Goal: Task Accomplishment & Management: Manage account settings

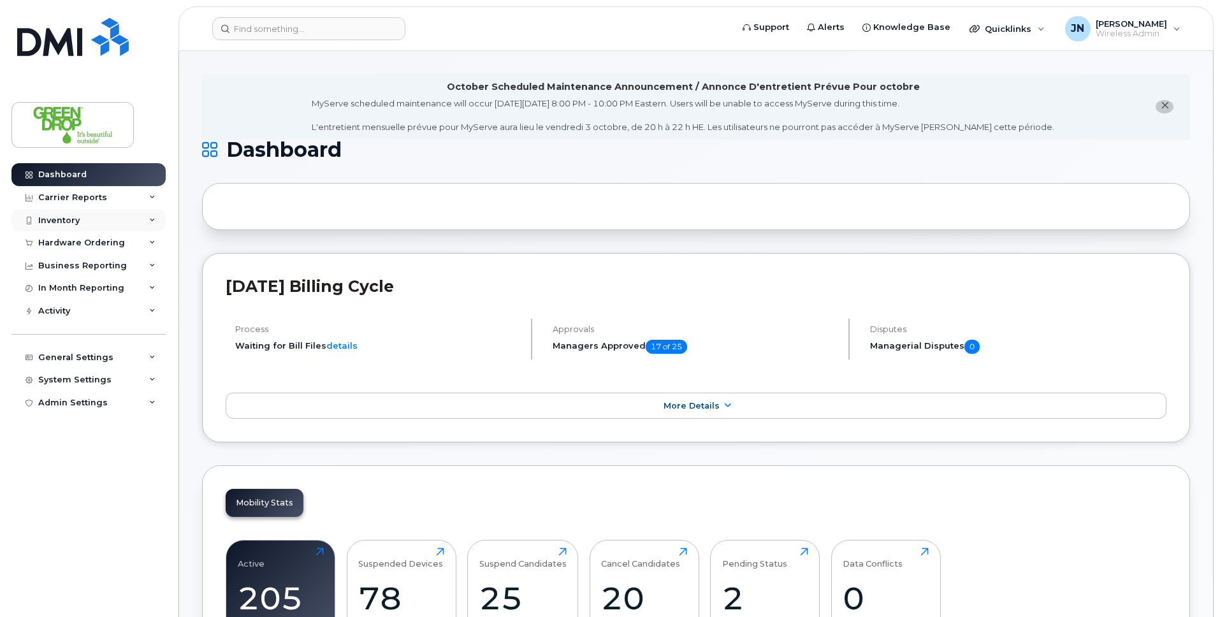
click at [71, 221] on div "Inventory" at bounding box center [58, 220] width 41 height 10
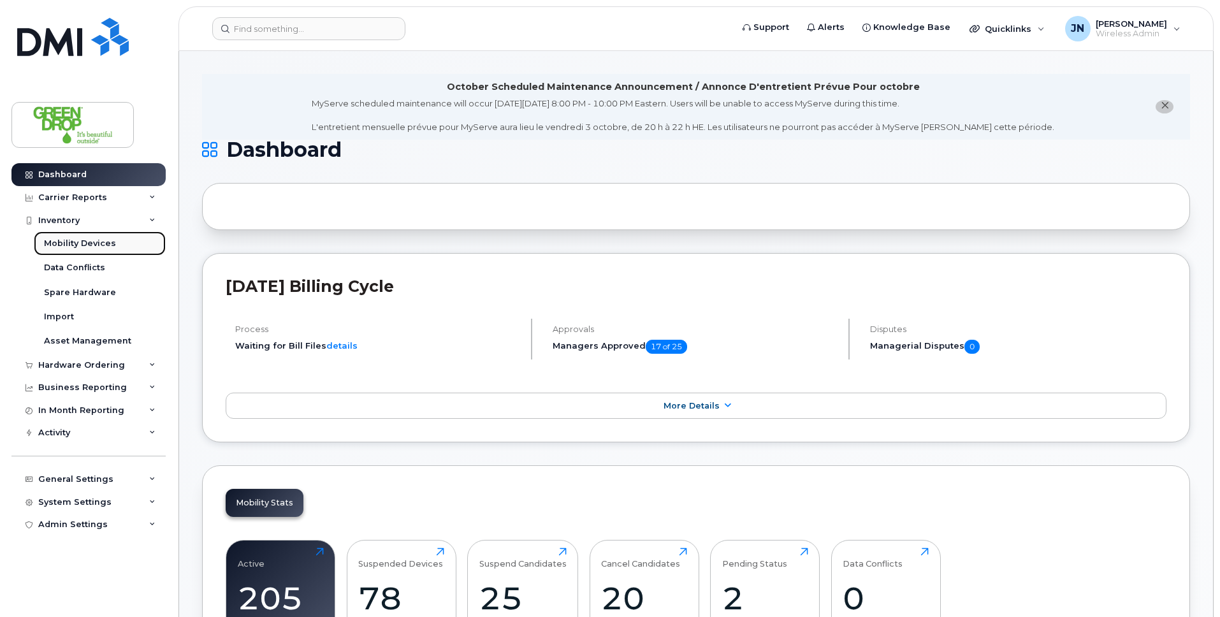
click at [103, 242] on div "Mobility Devices" at bounding box center [80, 243] width 72 height 11
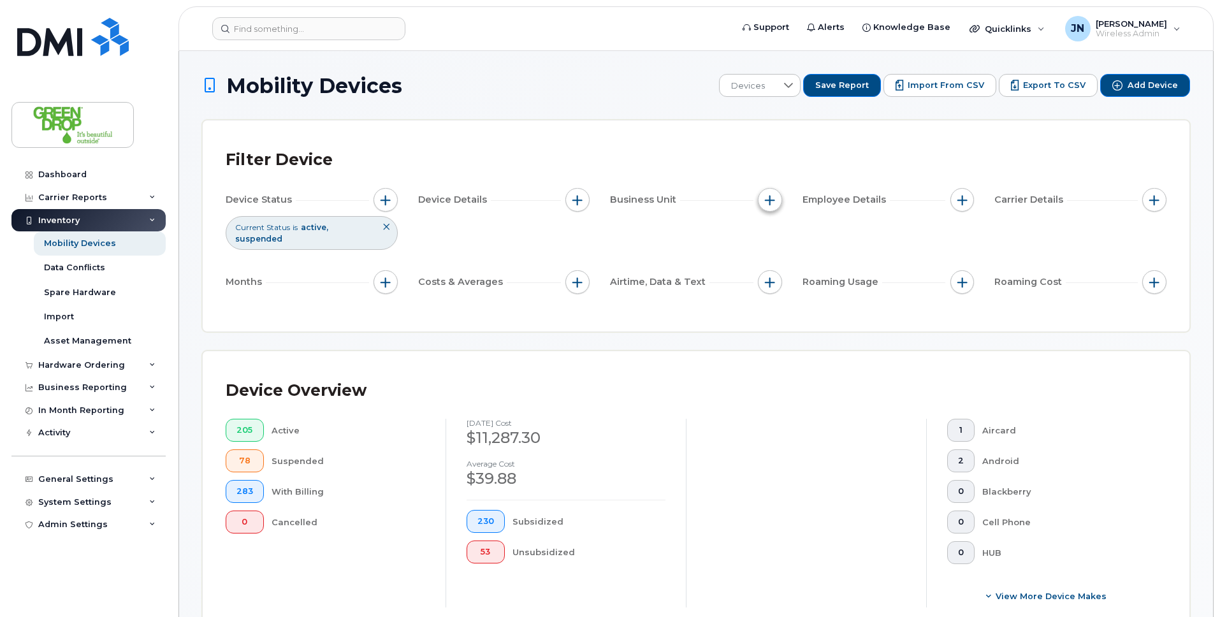
click at [770, 201] on span "button" at bounding box center [770, 200] width 10 height 10
click at [772, 263] on input "Branch" at bounding box center [773, 259] width 10 height 10
checkbox input "true"
click at [824, 303] on li at bounding box center [855, 312] width 112 height 18
drag, startPoint x: 814, startPoint y: 319, endPoint x: 823, endPoint y: 314, distance: 10.8
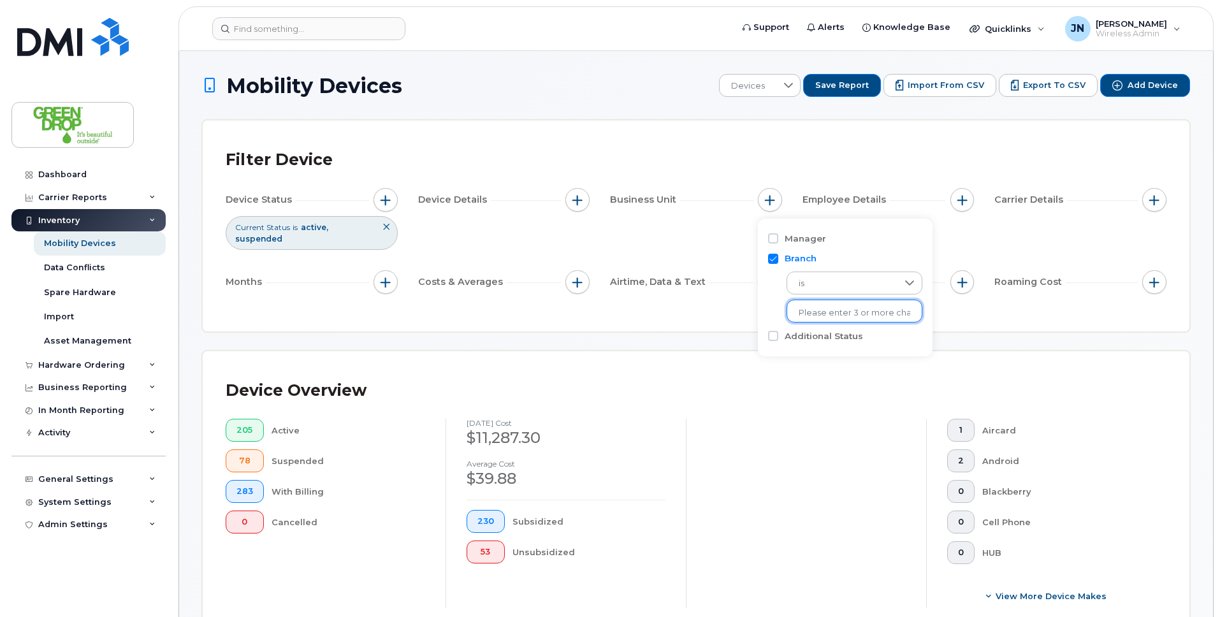
click at [816, 319] on li at bounding box center [855, 312] width 112 height 18
click at [823, 314] on input "text" at bounding box center [855, 312] width 112 height 11
type input "Calgary BB"
click at [816, 340] on li "- [GEOGRAPHIC_DATA] BB" at bounding box center [851, 340] width 130 height 24
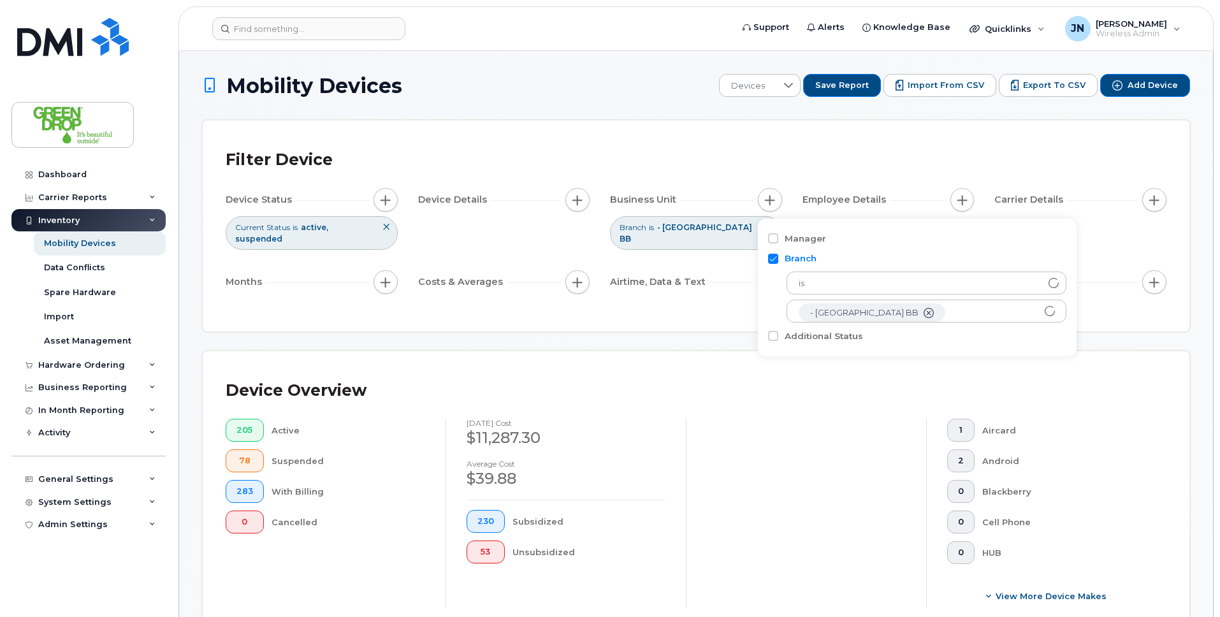
click at [684, 351] on div "Device Overview 205 Active 78 Suspended 283 With Billing 0 Cancelled [DATE] cos…" at bounding box center [696, 495] width 987 height 289
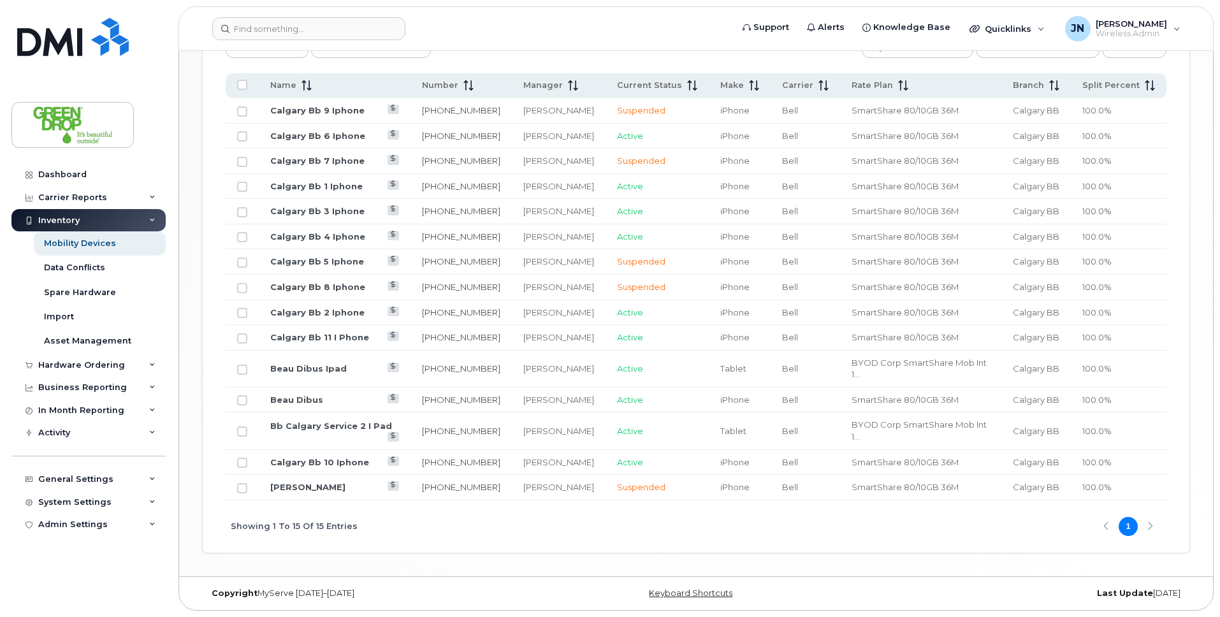
scroll to position [445, 0]
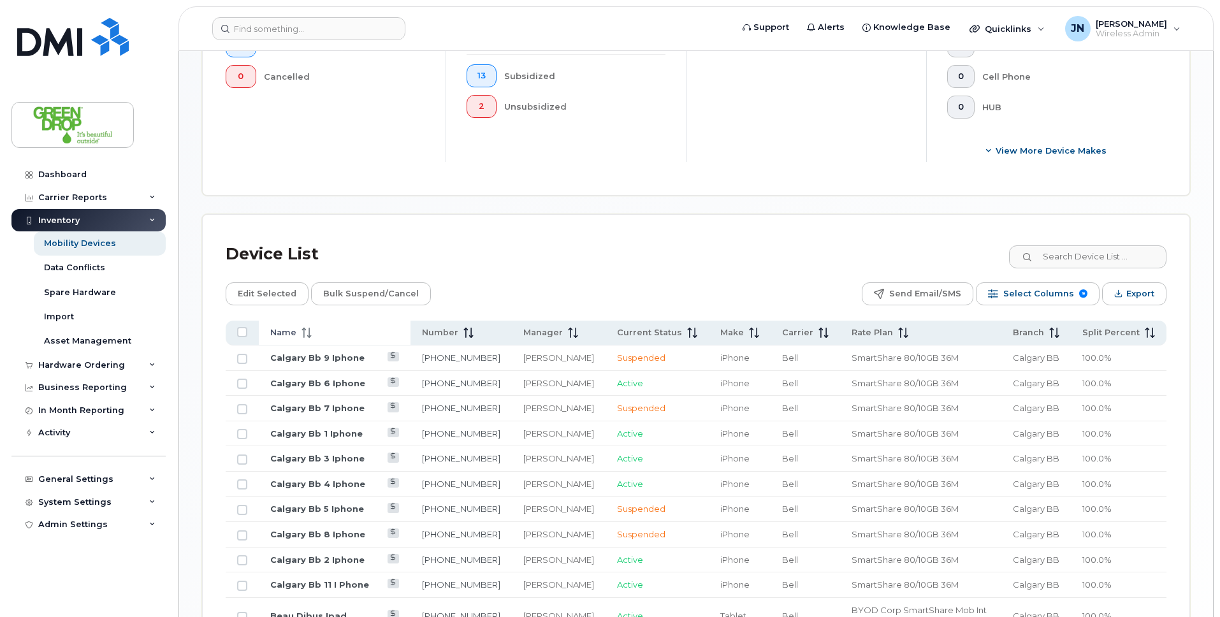
click at [296, 327] on span at bounding box center [303, 332] width 15 height 11
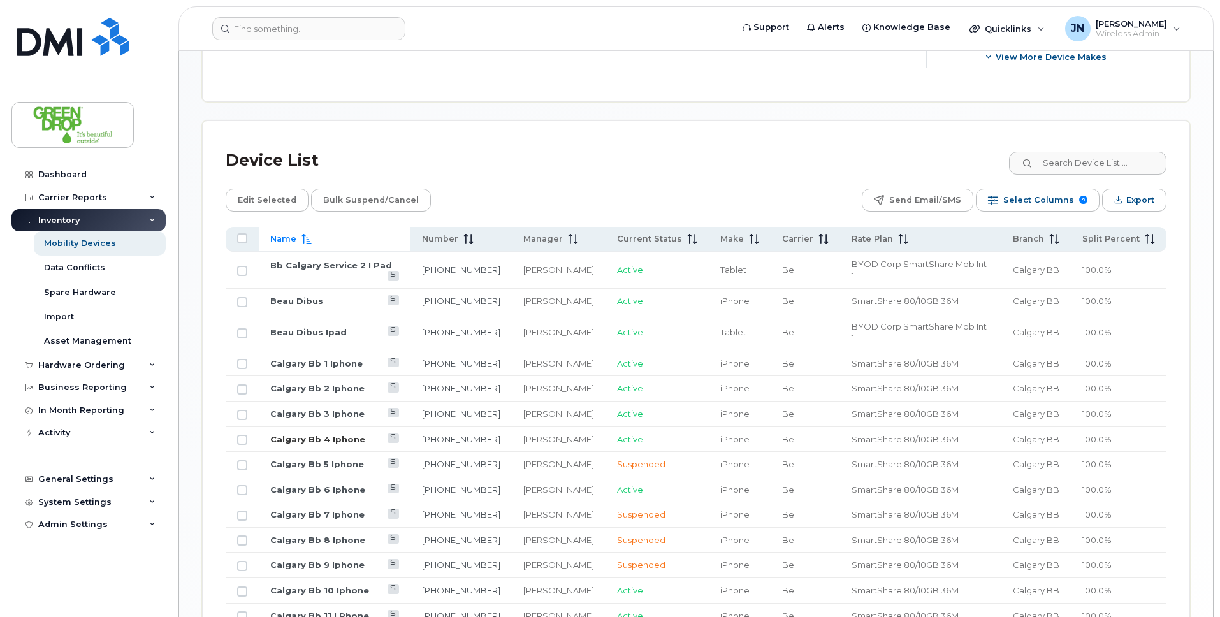
scroll to position [595, 0]
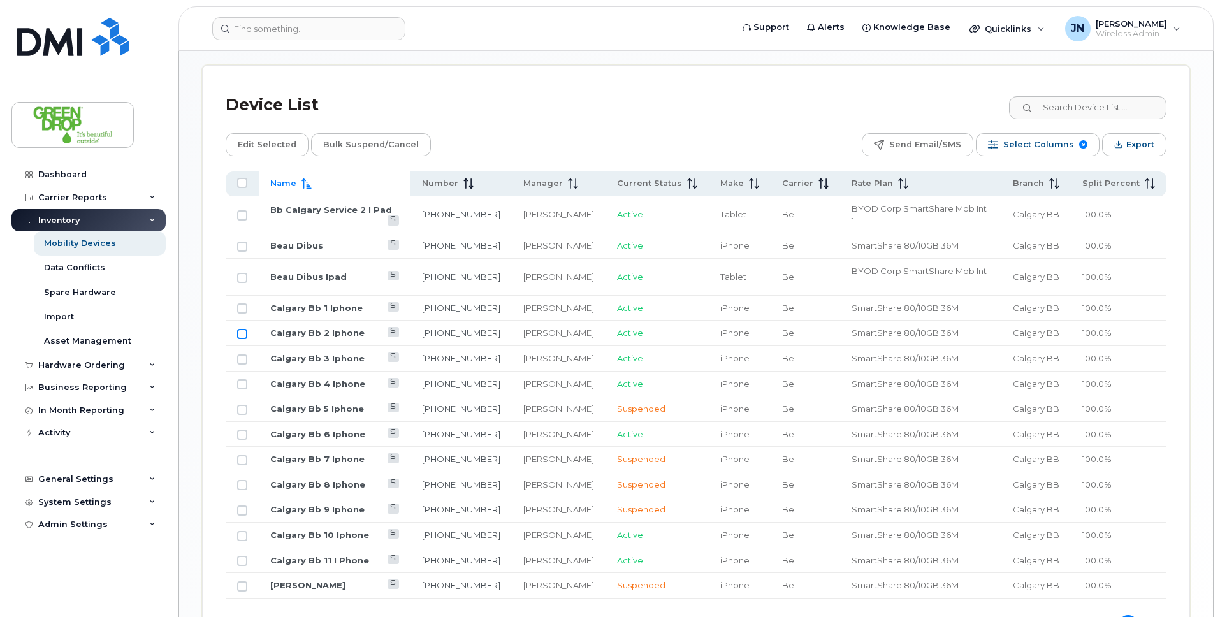
click at [240, 329] on input "Row Unselected" at bounding box center [242, 334] width 10 height 10
checkbox input "true"
drag, startPoint x: 242, startPoint y: 321, endPoint x: 244, endPoint y: 328, distance: 6.9
click at [242, 354] on input "Row Unselected" at bounding box center [242, 359] width 10 height 10
checkbox input "true"
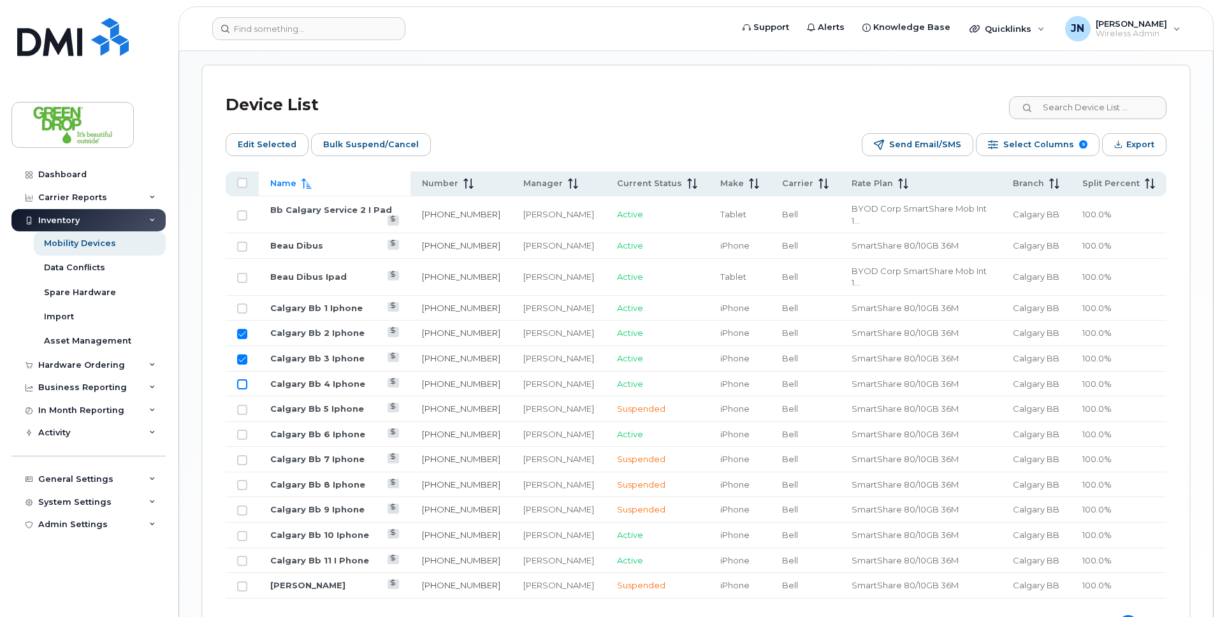
click at [243, 379] on input "Row Unselected" at bounding box center [242, 384] width 10 height 10
checkbox input "true"
click at [243, 531] on input "Row Unselected" at bounding box center [242, 536] width 10 height 10
checkbox input "true"
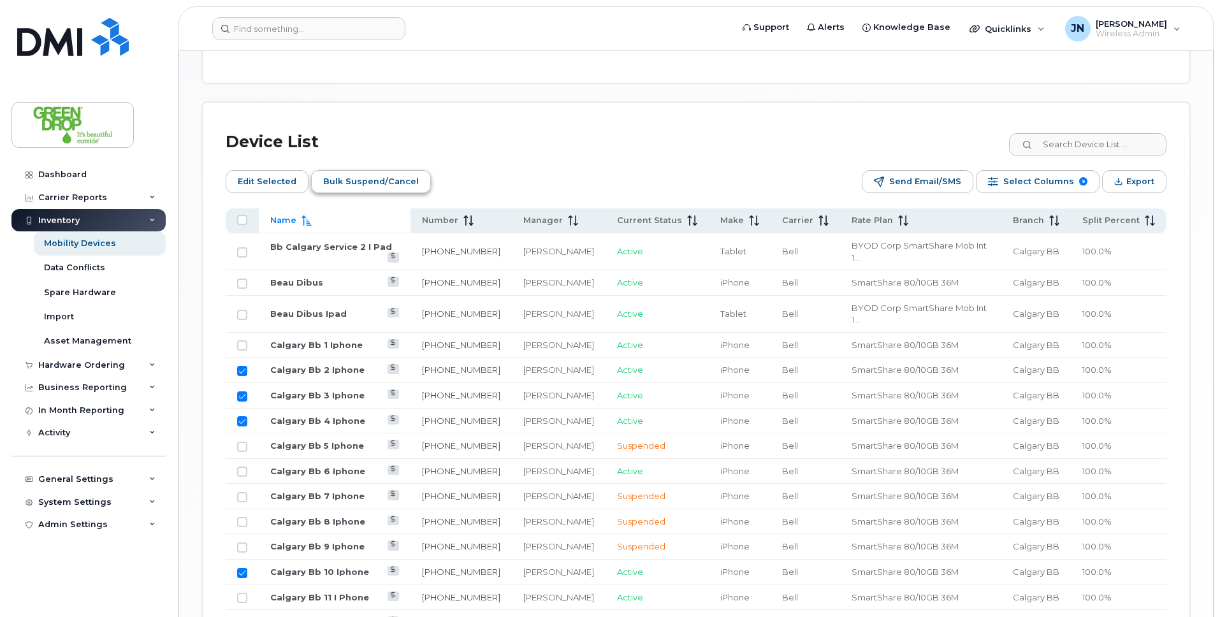
click at [373, 172] on span "Bulk Suspend/Cancel" at bounding box center [371, 181] width 96 height 19
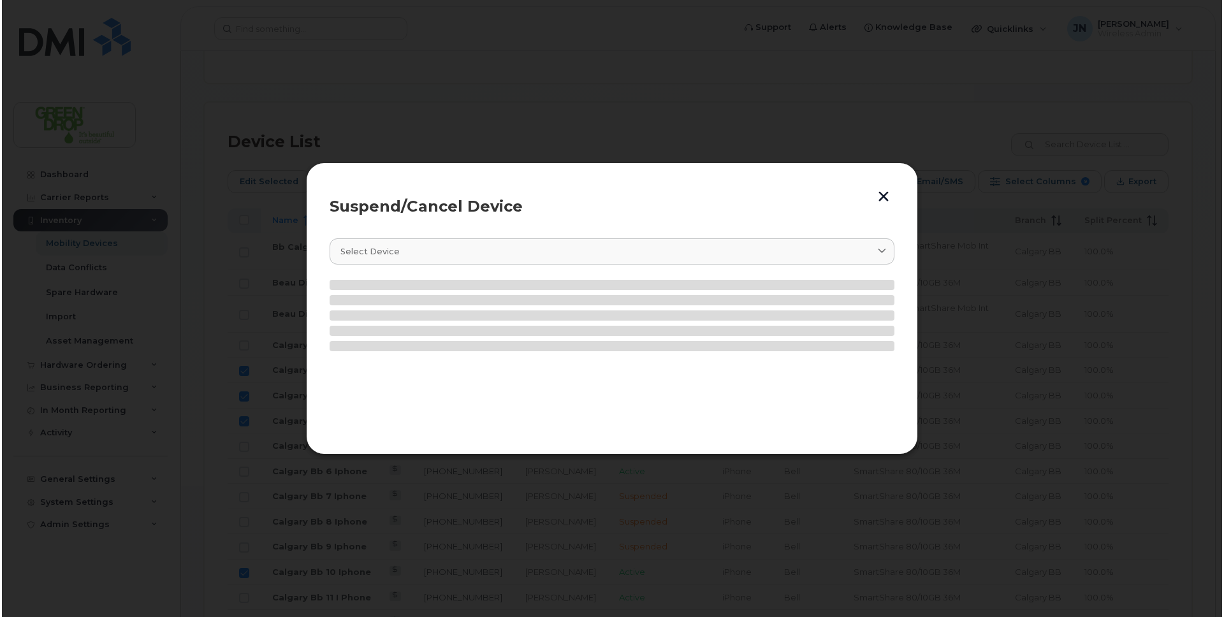
scroll to position [568, 0]
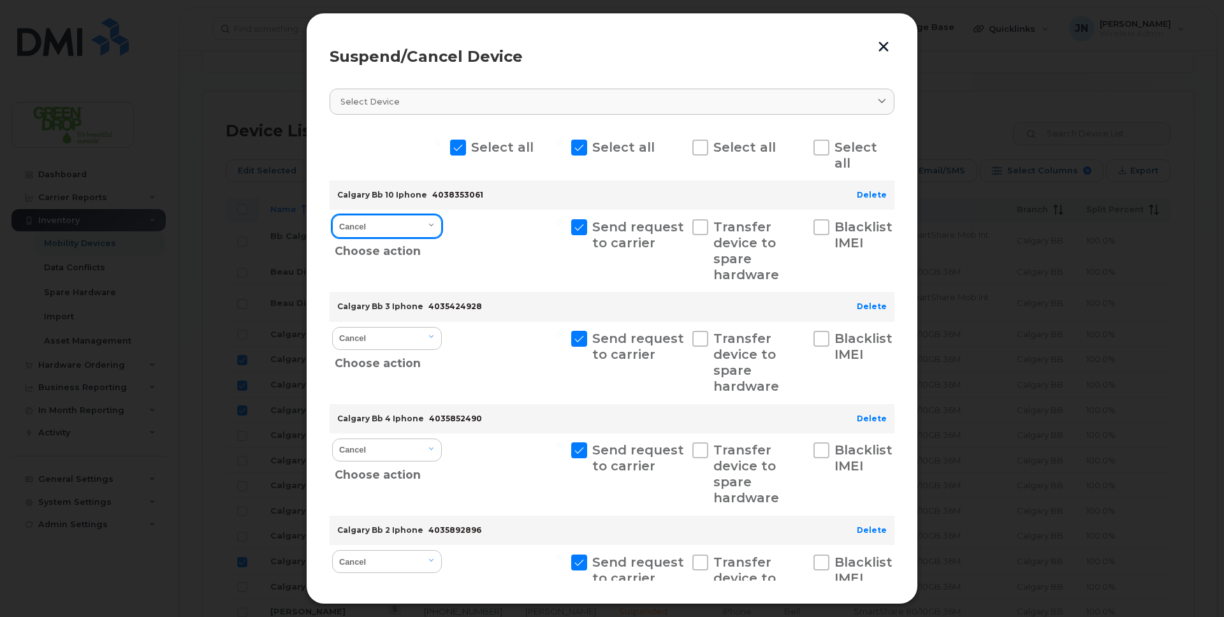
click at [384, 222] on select "Cancel Suspend - Extend Suspension Suspend - Reduced Rate Suspend - Full Rate S…" at bounding box center [387, 226] width 110 height 23
select select "[object Object]"
click at [332, 215] on select "Cancel Suspend - Extend Suspension Suspend - Reduced Rate Suspend - Full Rate S…" at bounding box center [387, 226] width 110 height 23
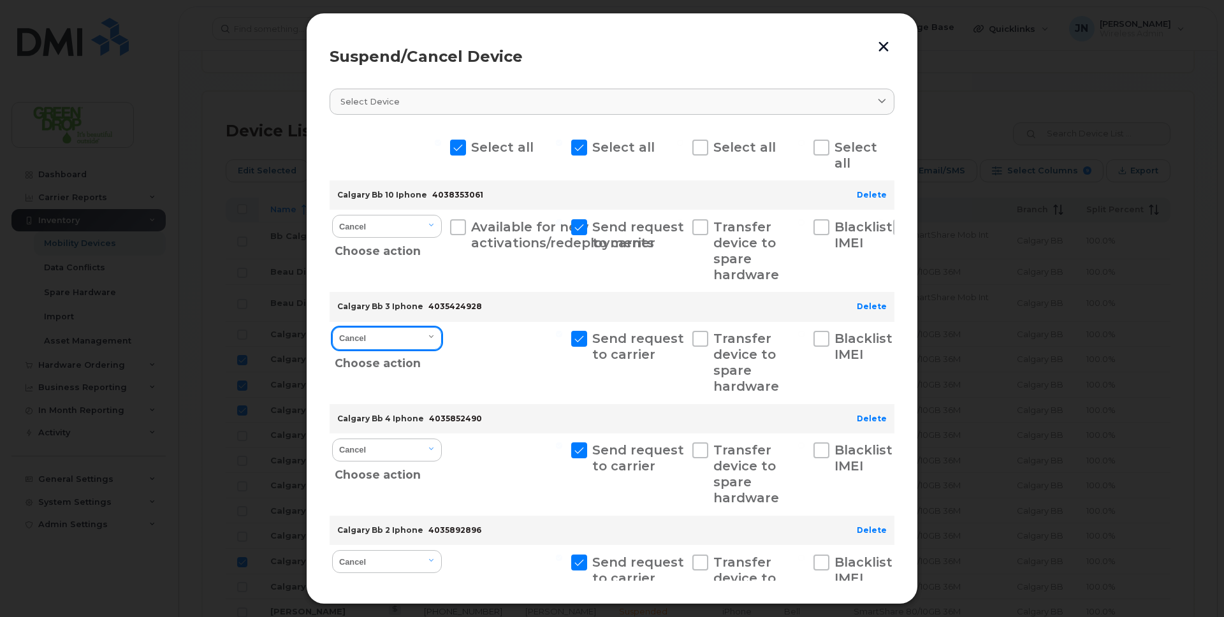
click at [413, 339] on select "Cancel Suspend - Extend Suspension Suspend - Reduced Rate Suspend - Full Rate S…" at bounding box center [387, 338] width 110 height 23
select select "[object Object]"
click at [332, 327] on select "Cancel Suspend - Extend Suspension Suspend - Reduced Rate Suspend - Full Rate S…" at bounding box center [387, 338] width 110 height 23
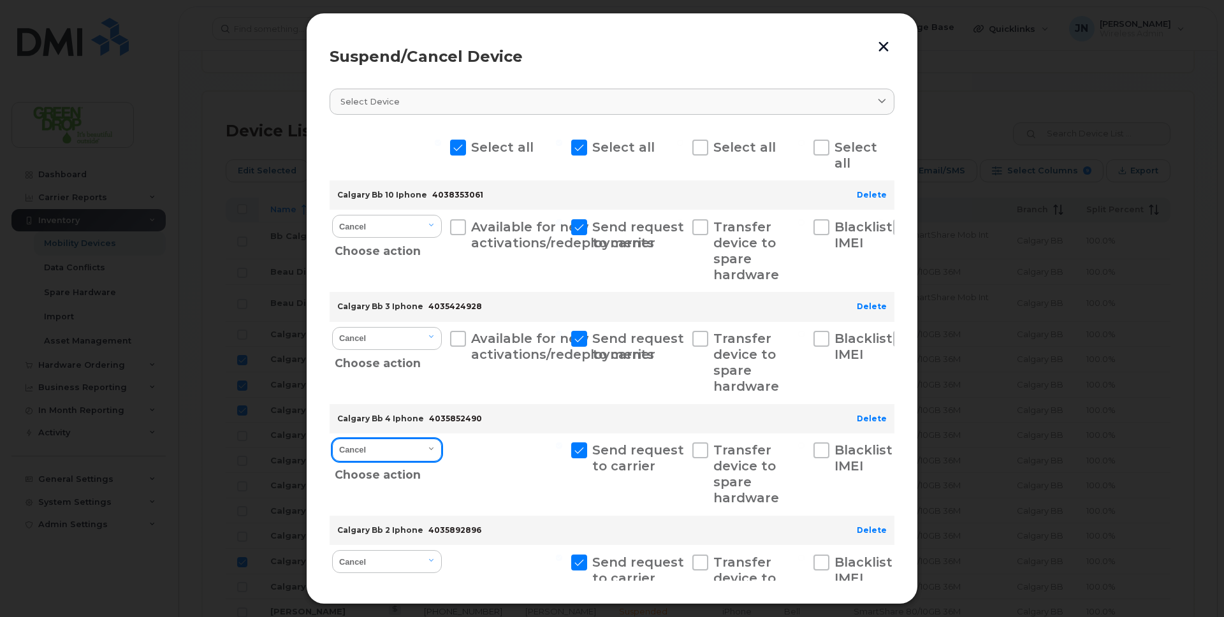
click at [427, 452] on select "Cancel Suspend - Extend Suspension Suspend - Reduced Rate Suspend - Full Rate S…" at bounding box center [387, 449] width 110 height 23
select select "[object Object]"
click at [332, 438] on select "Cancel Suspend - Extend Suspension Suspend - Reduced Rate Suspend - Full Rate S…" at bounding box center [387, 449] width 110 height 23
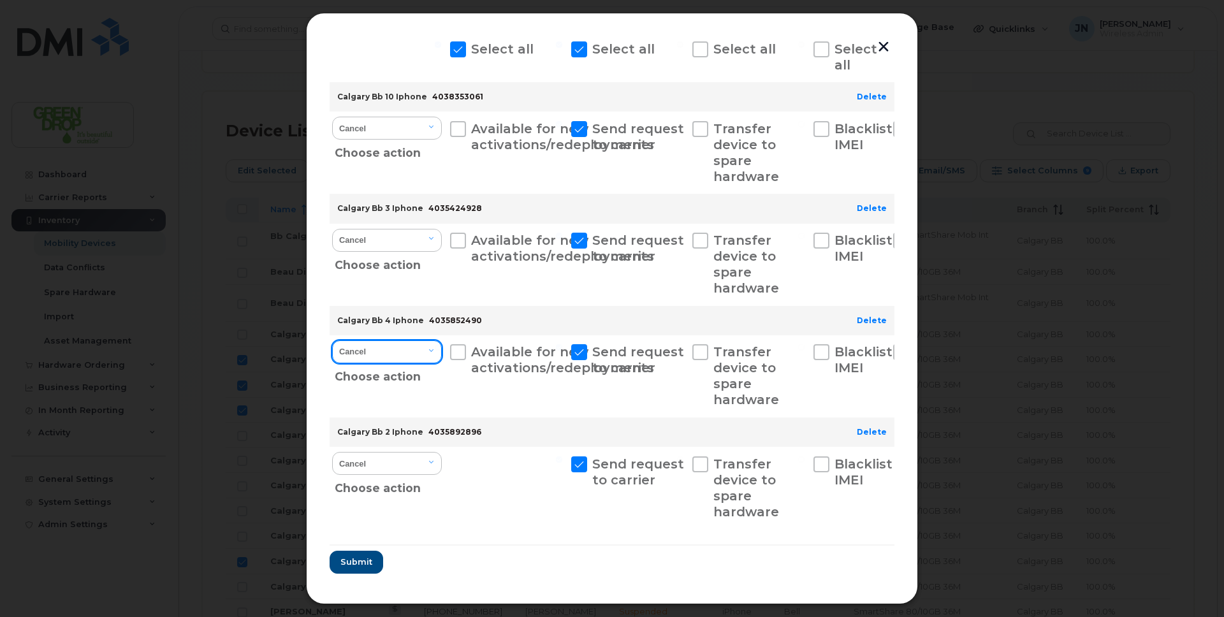
scroll to position [106, 0]
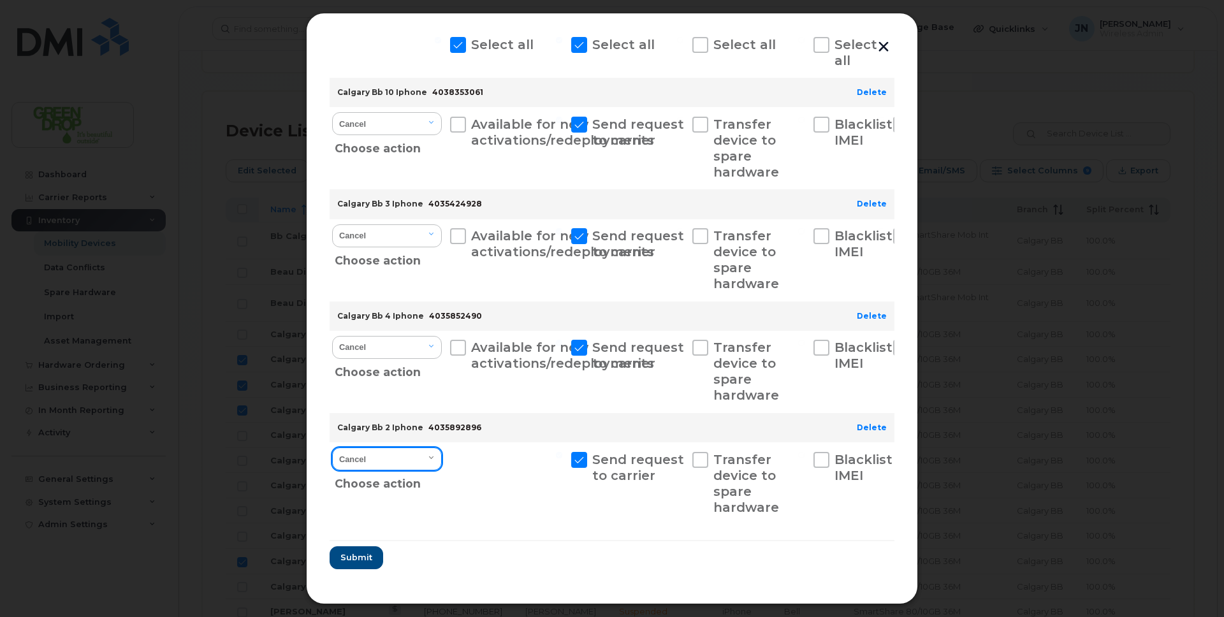
click at [426, 449] on select "Cancel Suspend - Extend Suspension Suspend - Reduced Rate Suspend - Full Rate S…" at bounding box center [387, 458] width 110 height 23
select select "[object Object]"
click at [332, 447] on select "Cancel Suspend - Extend Suspension Suspend - Reduced Rate Suspend - Full Rate S…" at bounding box center [387, 458] width 110 height 23
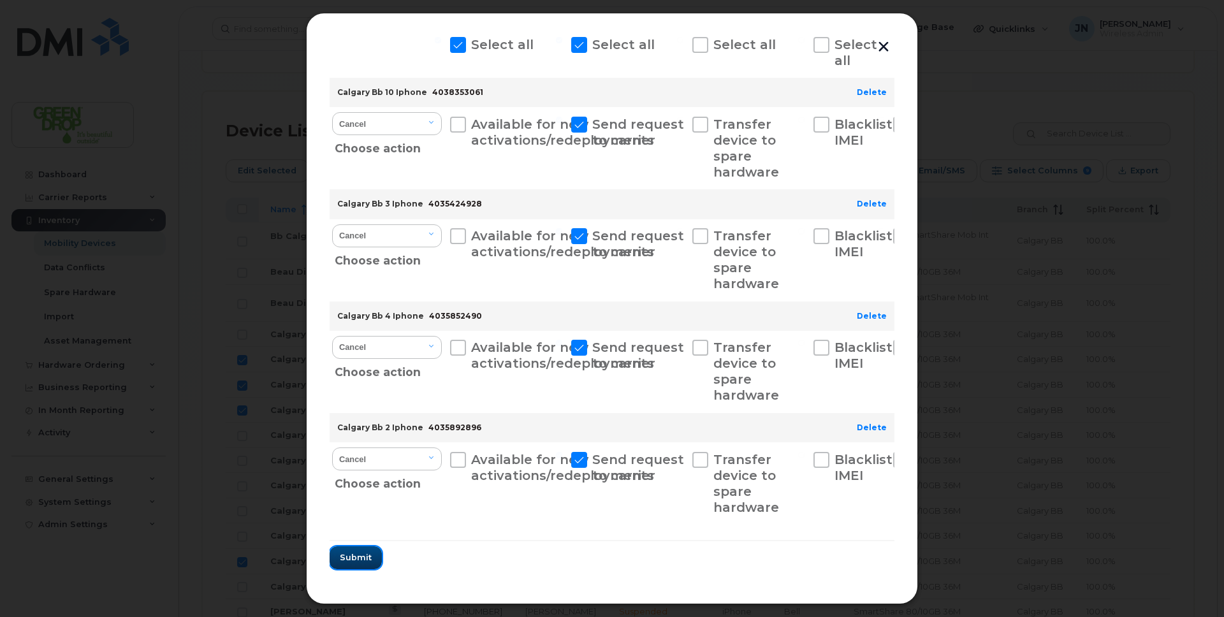
click at [363, 560] on span "Submit" at bounding box center [356, 557] width 32 height 12
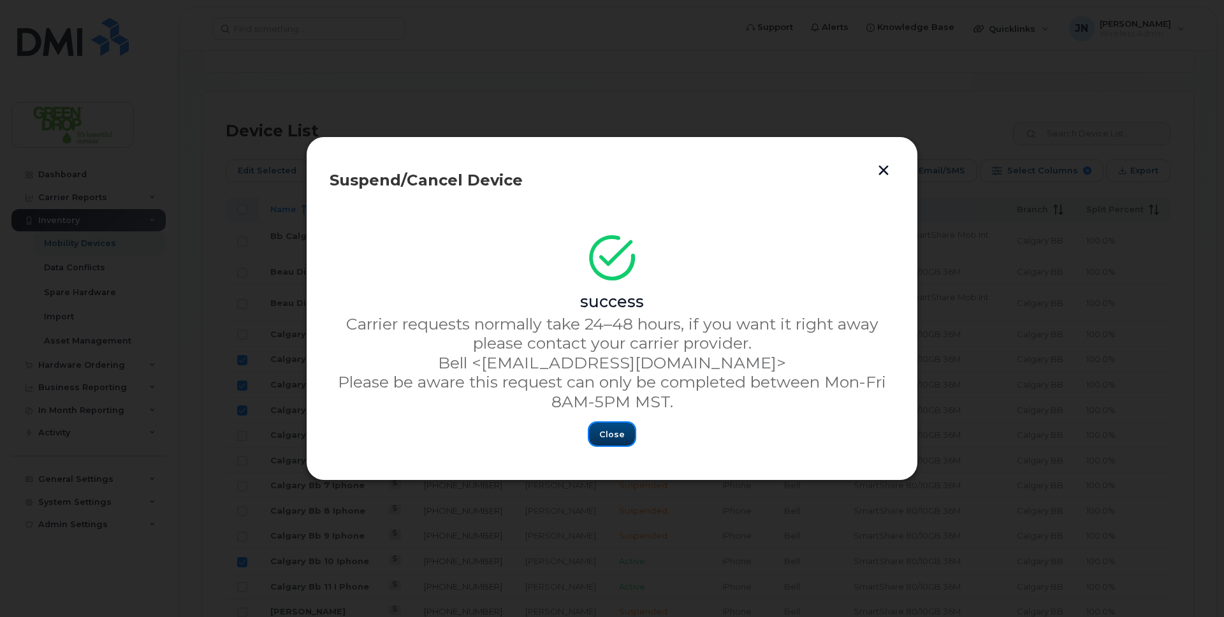
click at [602, 438] on span "Close" at bounding box center [611, 434] width 25 height 12
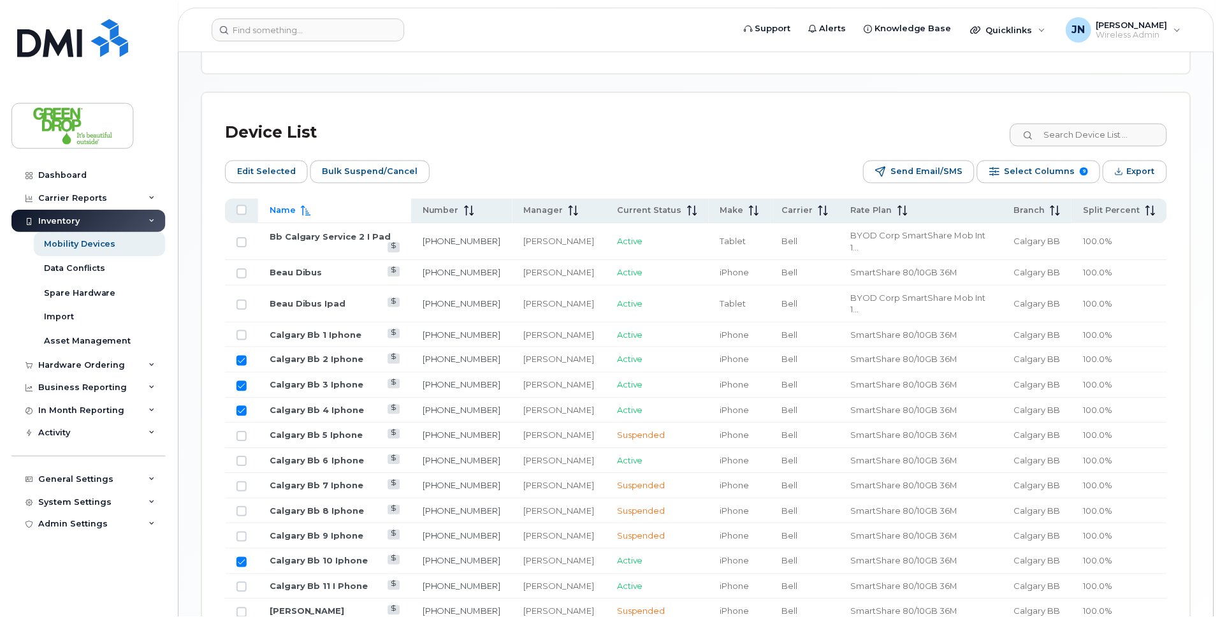
scroll to position [558, 0]
